Goal: Information Seeking & Learning: Learn about a topic

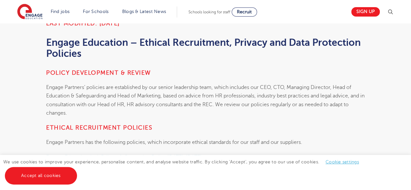
scroll to position [125, 0]
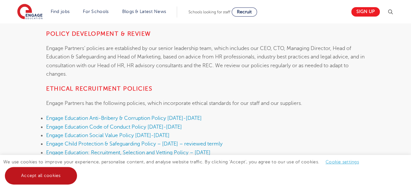
click at [34, 174] on link "Accept all cookies" at bounding box center [41, 176] width 72 height 18
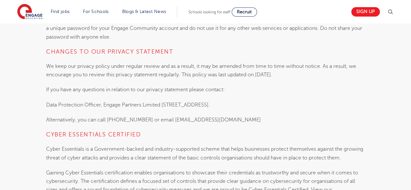
scroll to position [2354, 0]
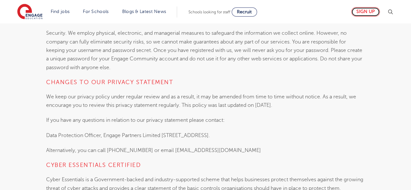
click at [360, 13] on link "Sign up" at bounding box center [365, 11] width 29 height 9
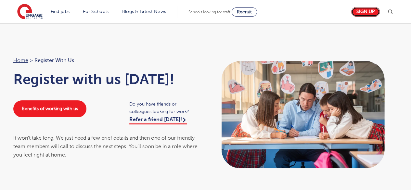
click at [360, 13] on link "Sign up" at bounding box center [365, 11] width 29 height 9
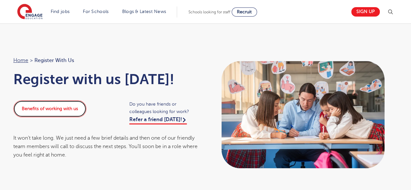
click at [69, 110] on link "Benefits of working with us" at bounding box center [49, 108] width 73 height 17
click at [73, 113] on link "Benefits of working with us" at bounding box center [49, 108] width 73 height 17
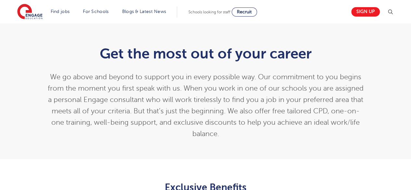
scroll to position [128, 0]
